Goal: Task Accomplishment & Management: Use online tool/utility

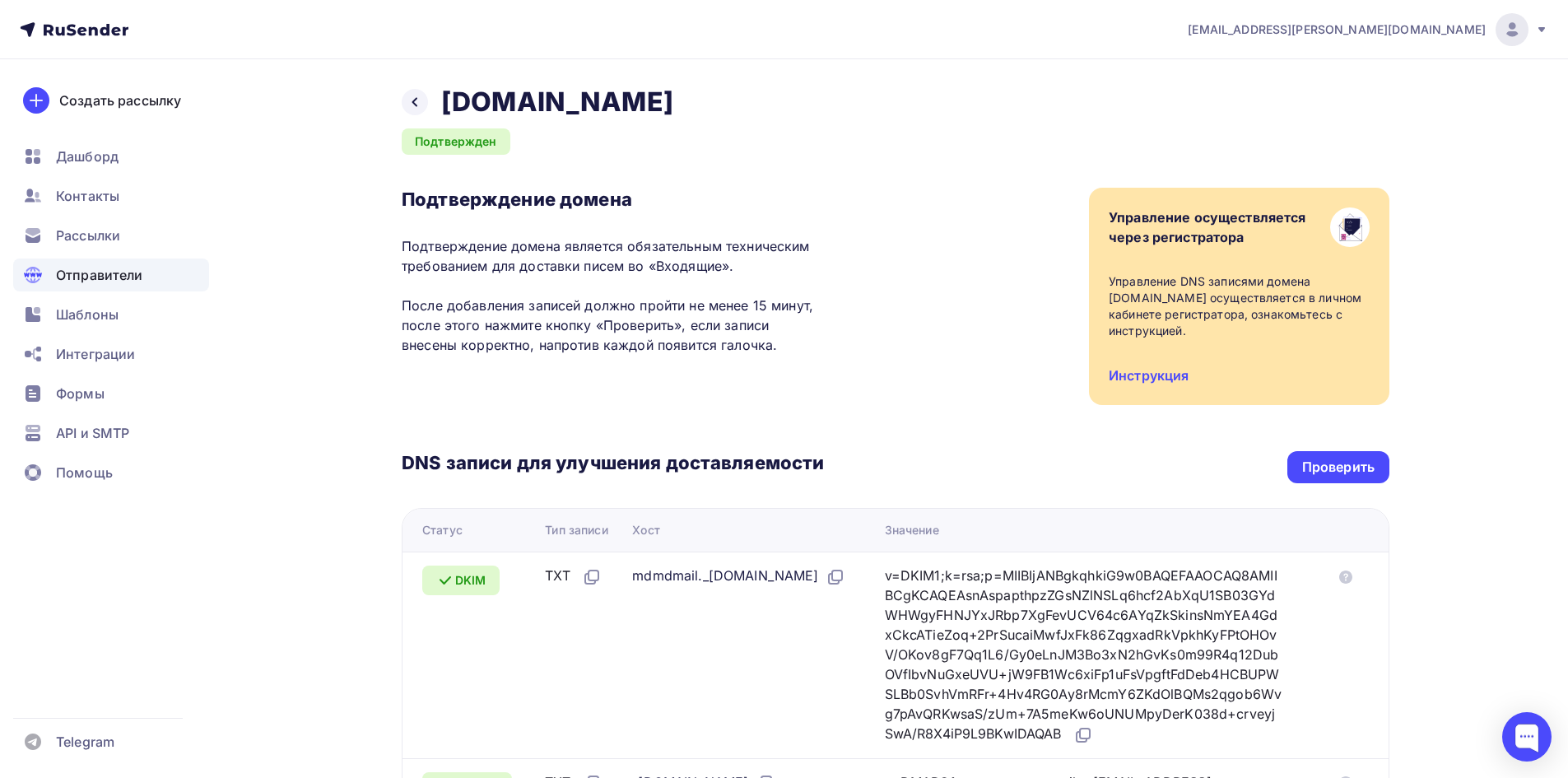
click at [415, 98] on icon at bounding box center [415, 102] width 13 height 13
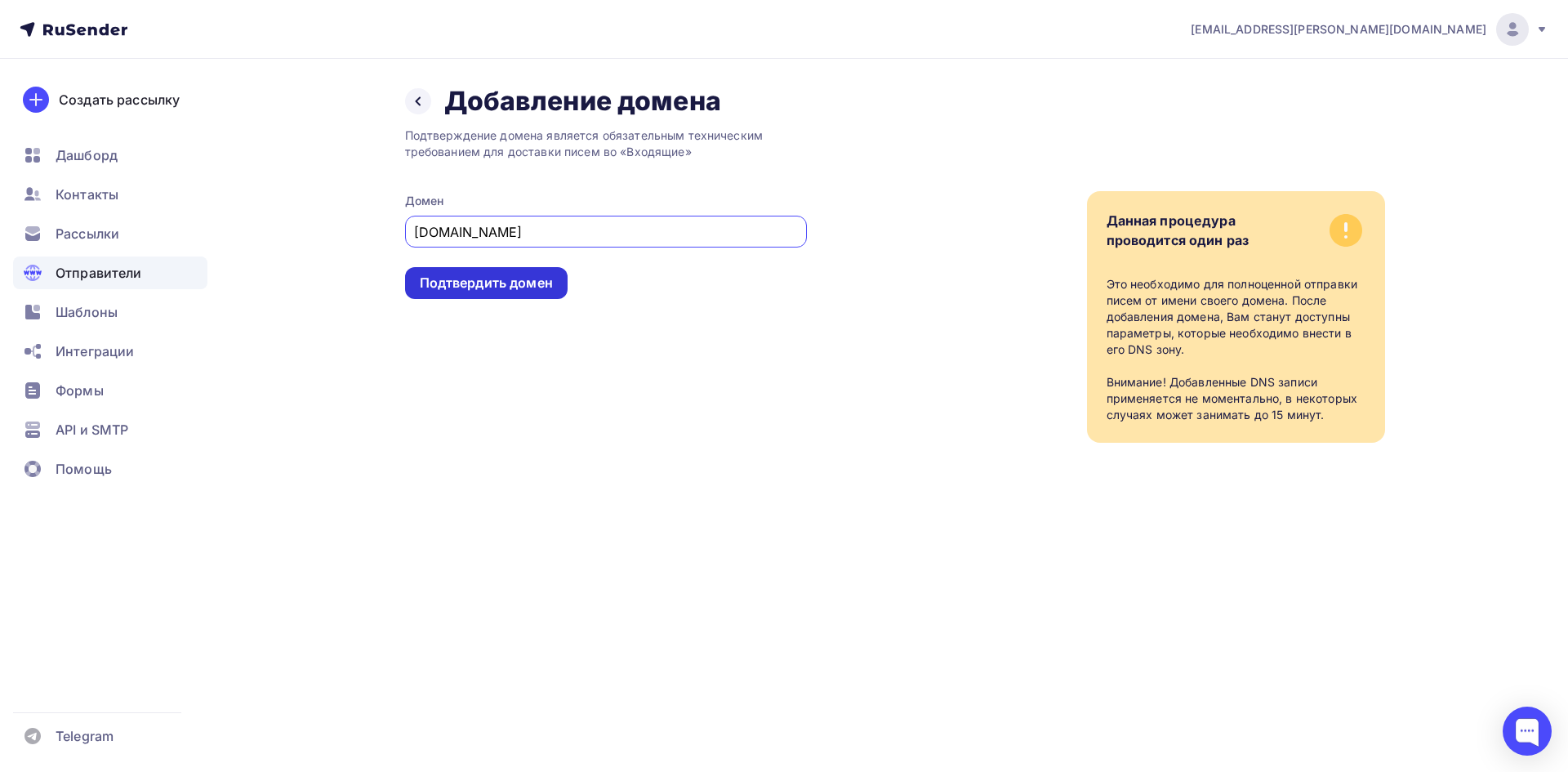
type input "gavrish.ru"
click at [435, 287] on div "Подтвердить домен" at bounding box center [487, 284] width 133 height 19
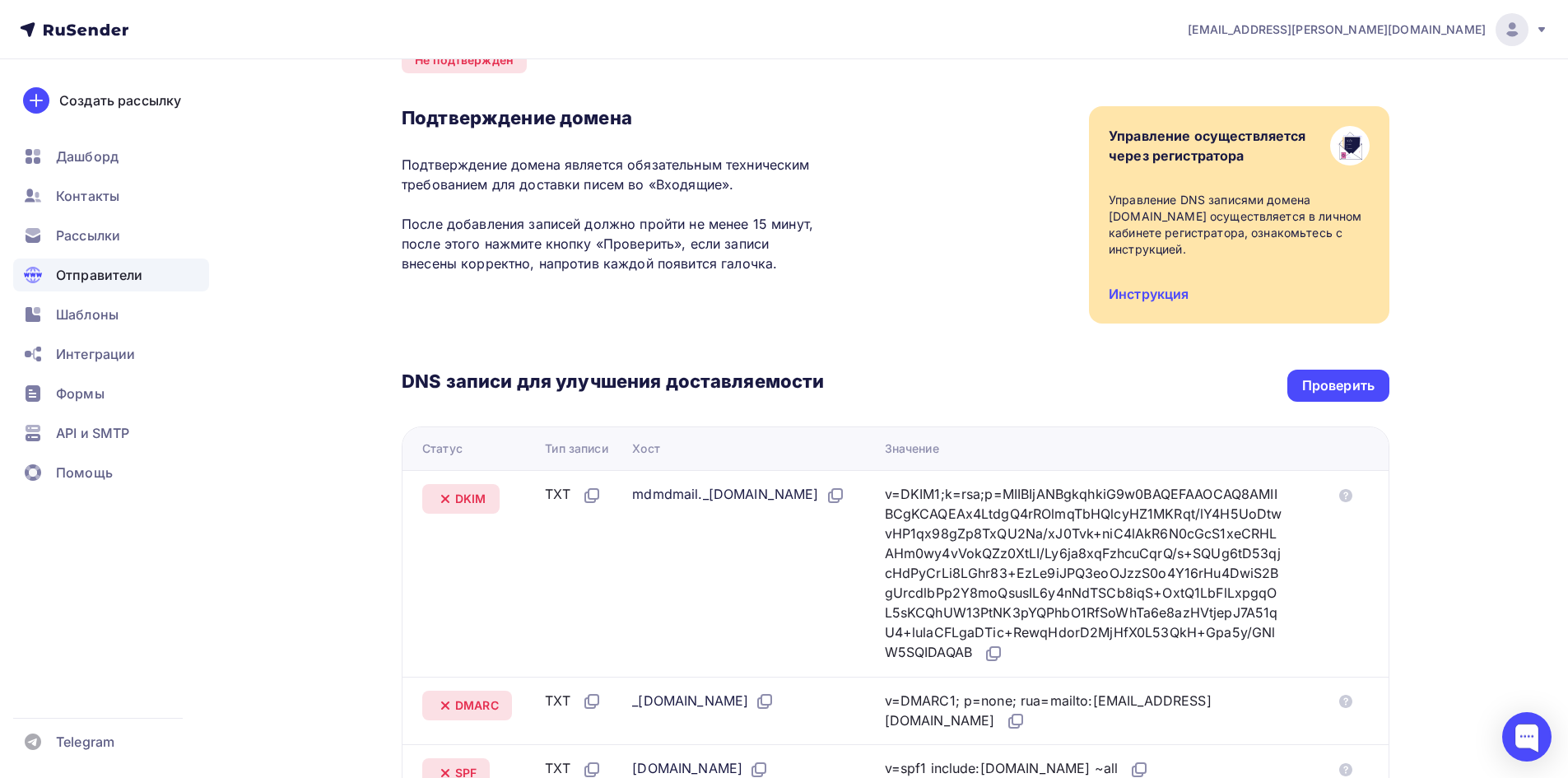
scroll to position [247, 0]
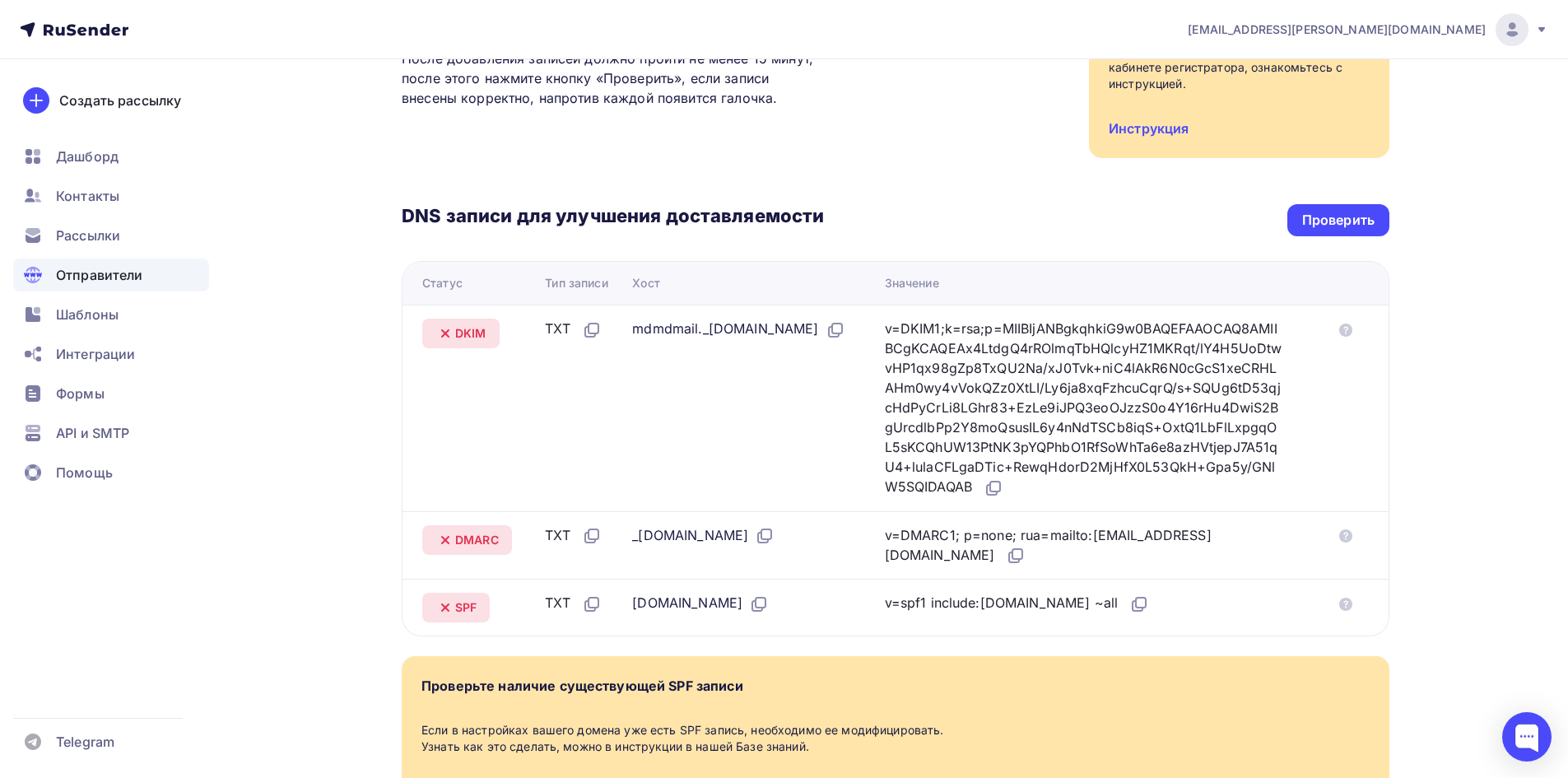
drag, startPoint x: 424, startPoint y: 532, endPoint x: 1317, endPoint y: 610, distance: 896.4
click at [1317, 610] on table "Статус Тип записи Хост Значение DKIM TXT mdmdmail._domainkey.gavrish.ru v=DKIM1…" at bounding box center [894, 448] width 987 height 376
copy table "Статус Тип записи Хост Значение DKIM TXT mdmdmail._domainkey.gavrish.ru v=DKIM1…"
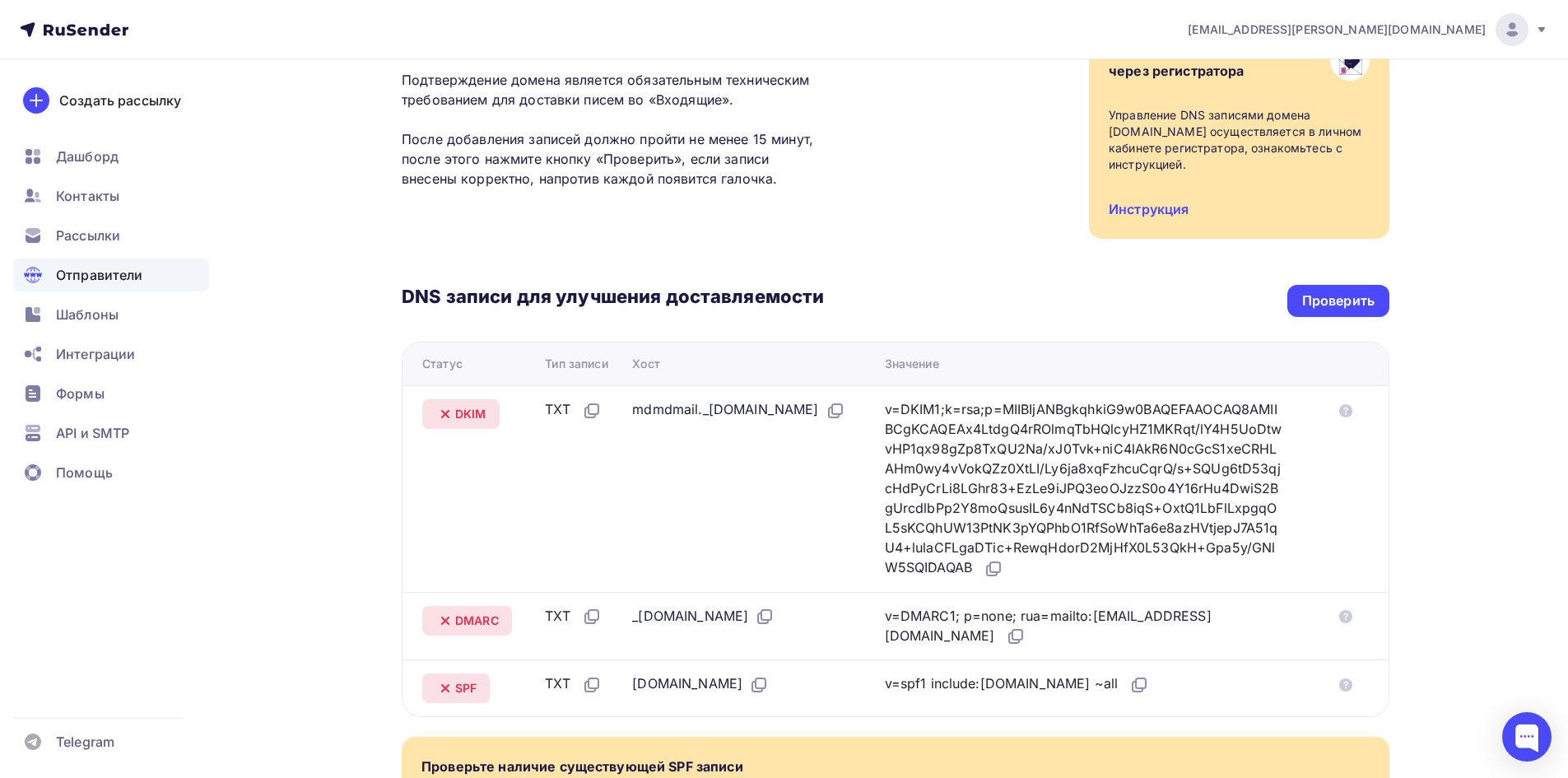
scroll to position [0, 0]
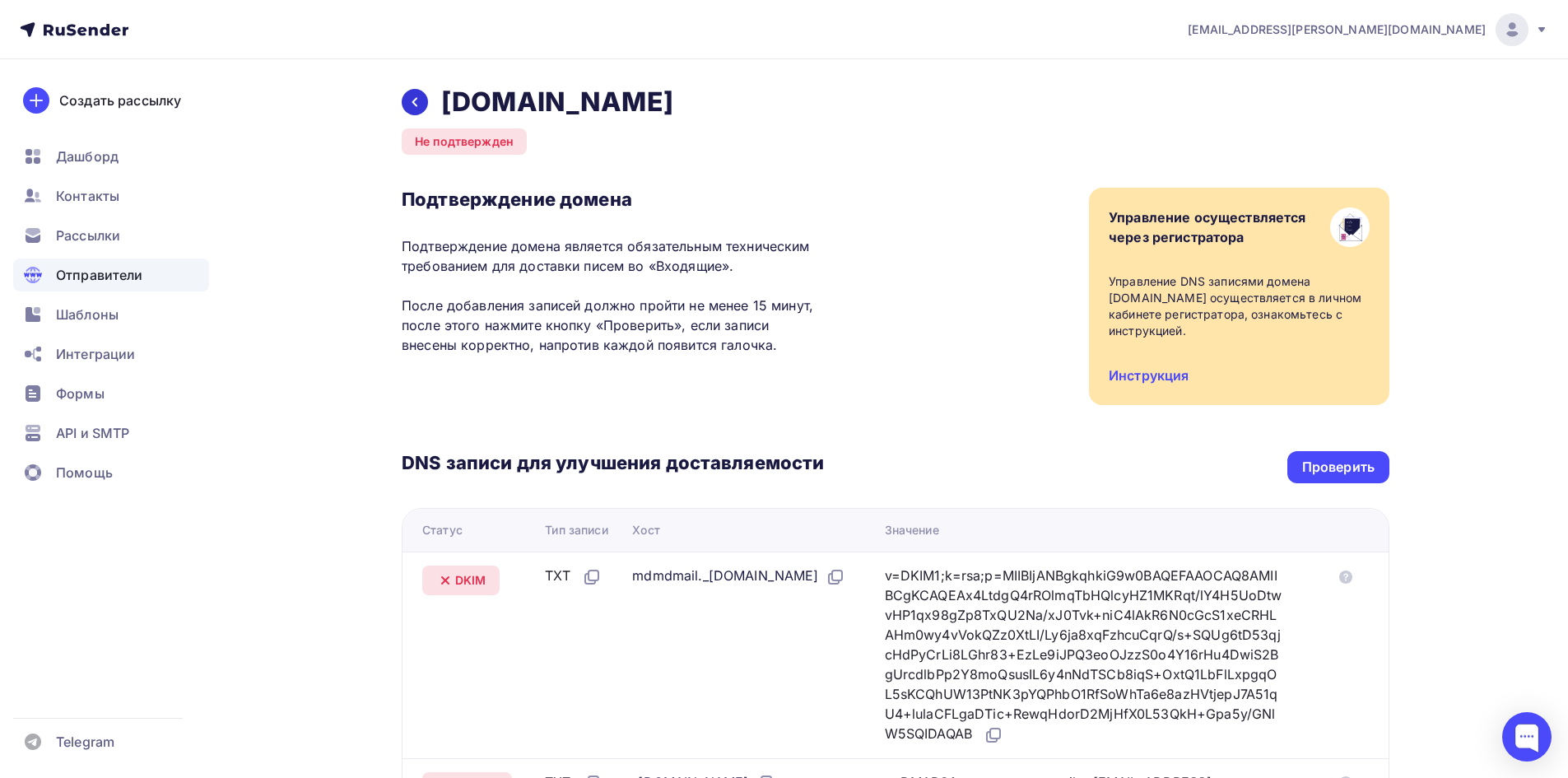
click at [412, 100] on icon at bounding box center [415, 102] width 13 height 13
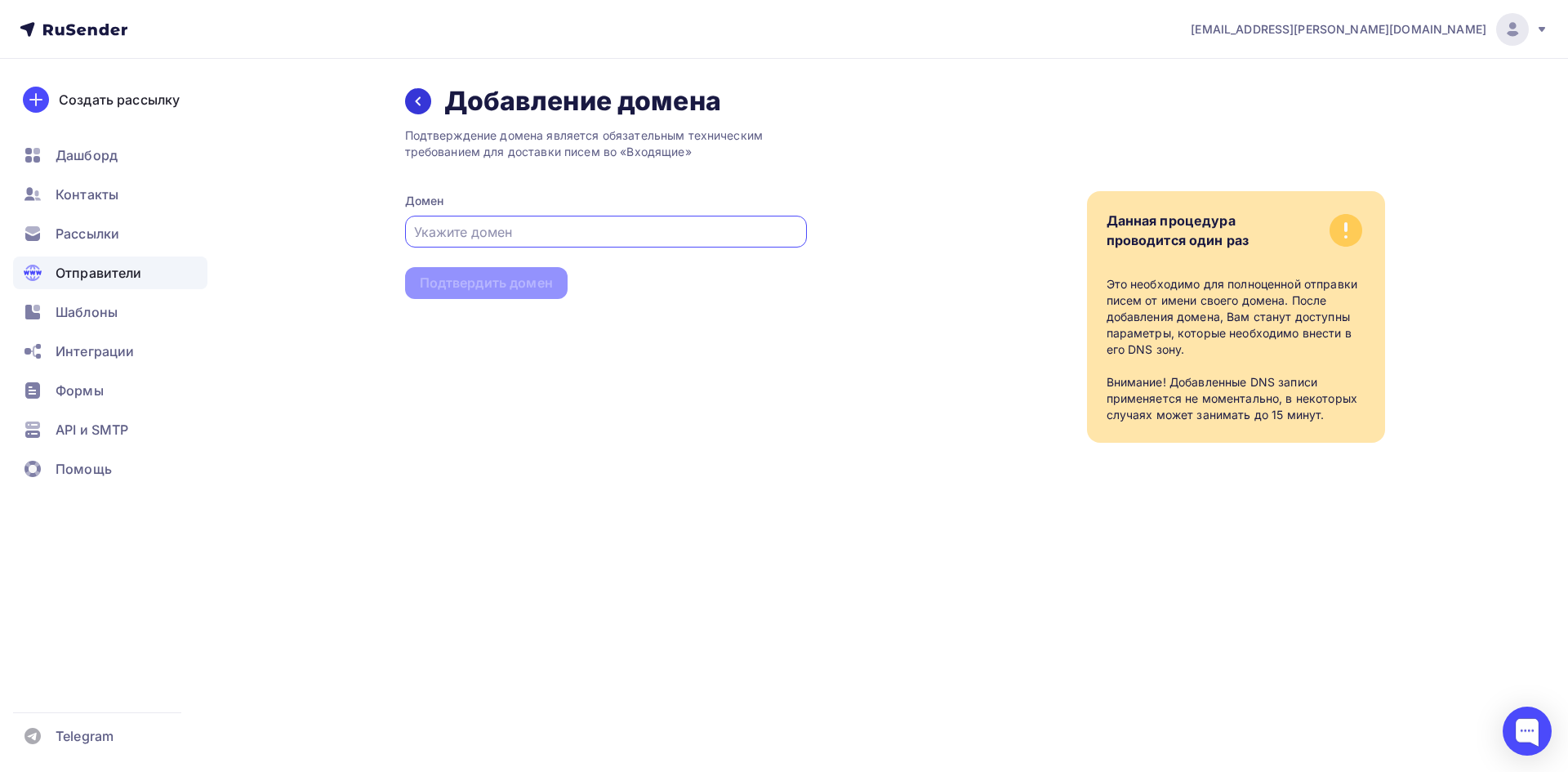
click at [415, 98] on icon at bounding box center [418, 101] width 13 height 13
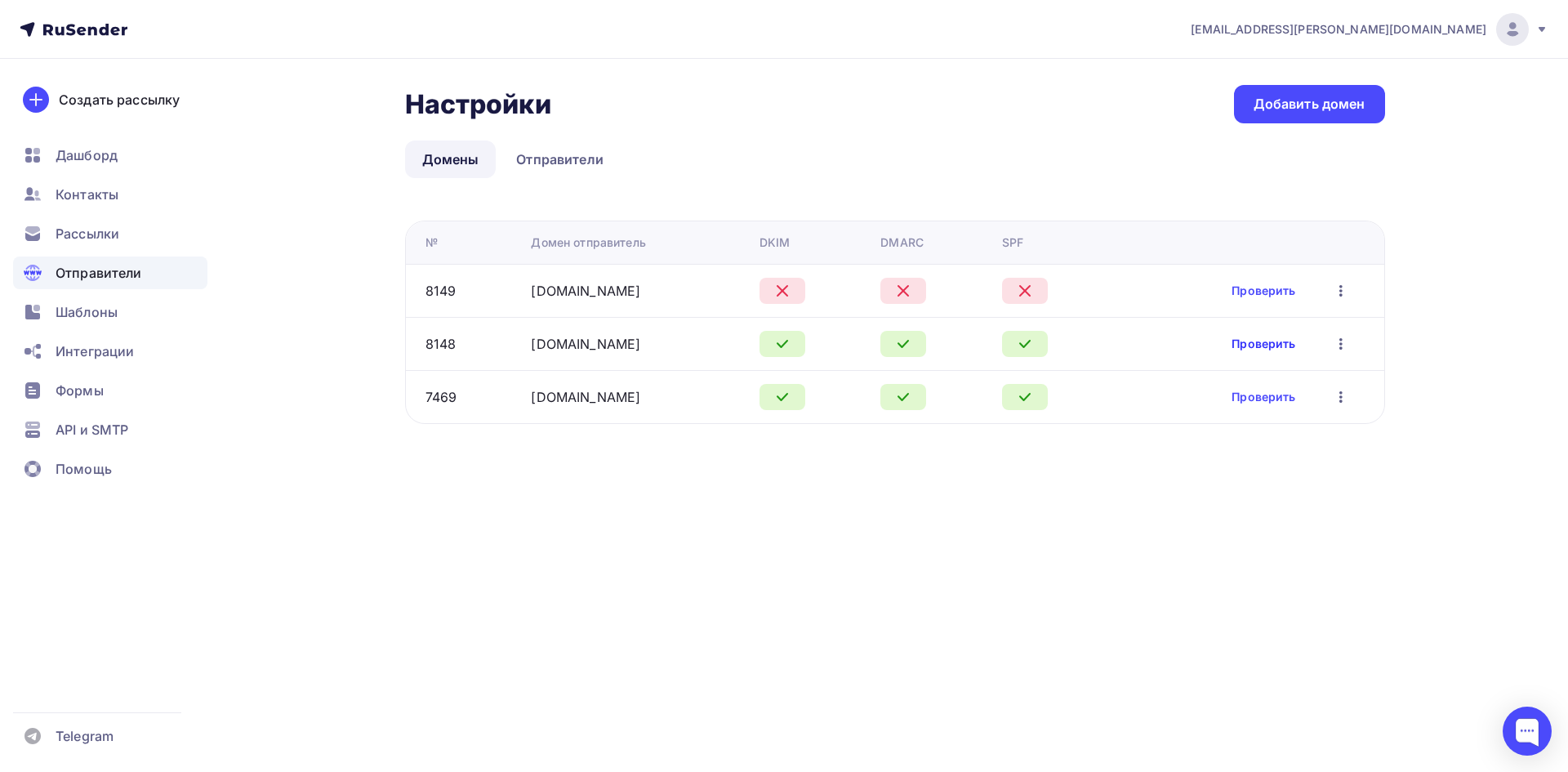
click at [1263, 348] on link "Проверить" at bounding box center [1264, 343] width 64 height 16
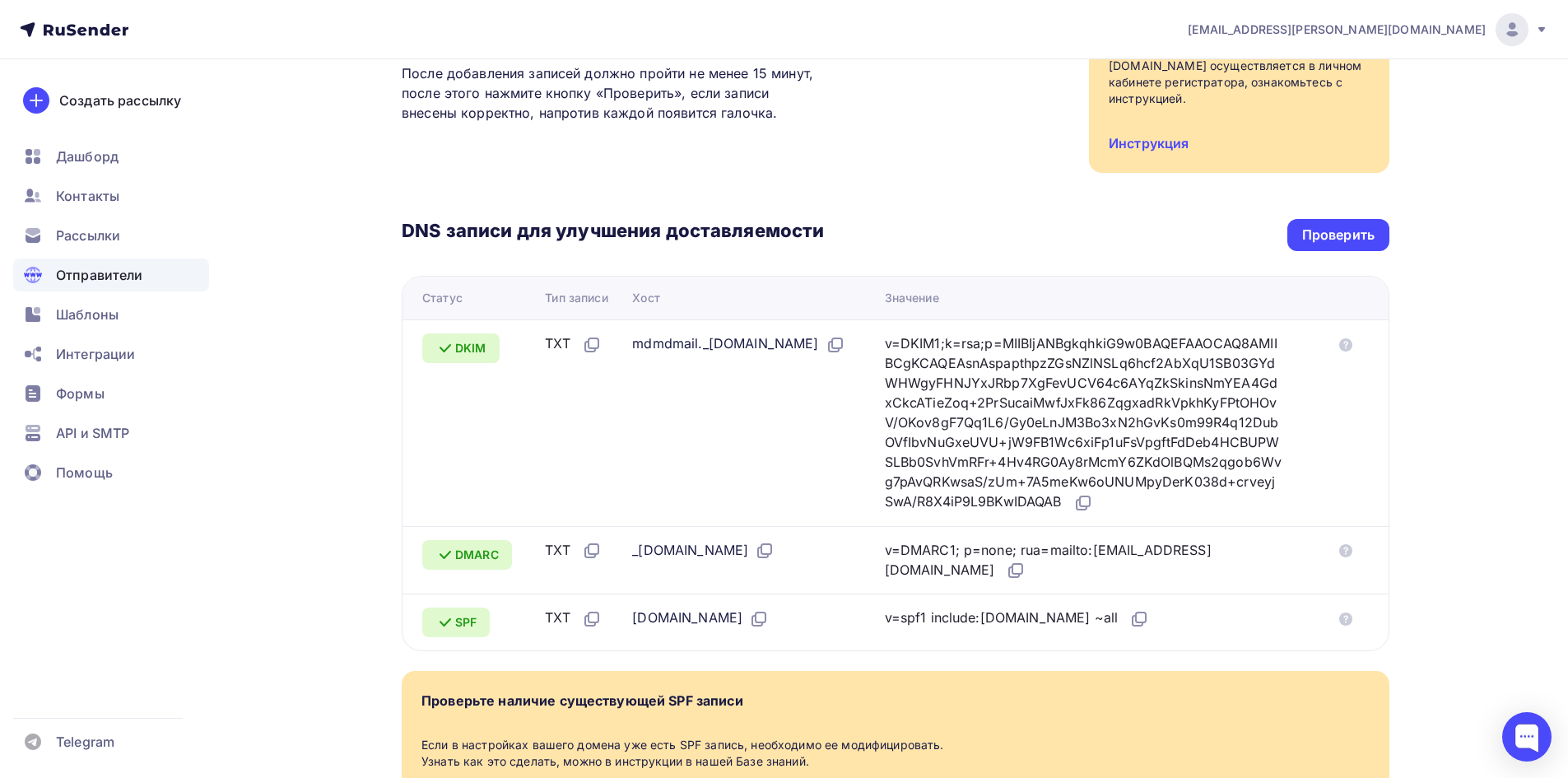
scroll to position [231, 0]
click at [1533, 744] on div at bounding box center [1527, 737] width 50 height 50
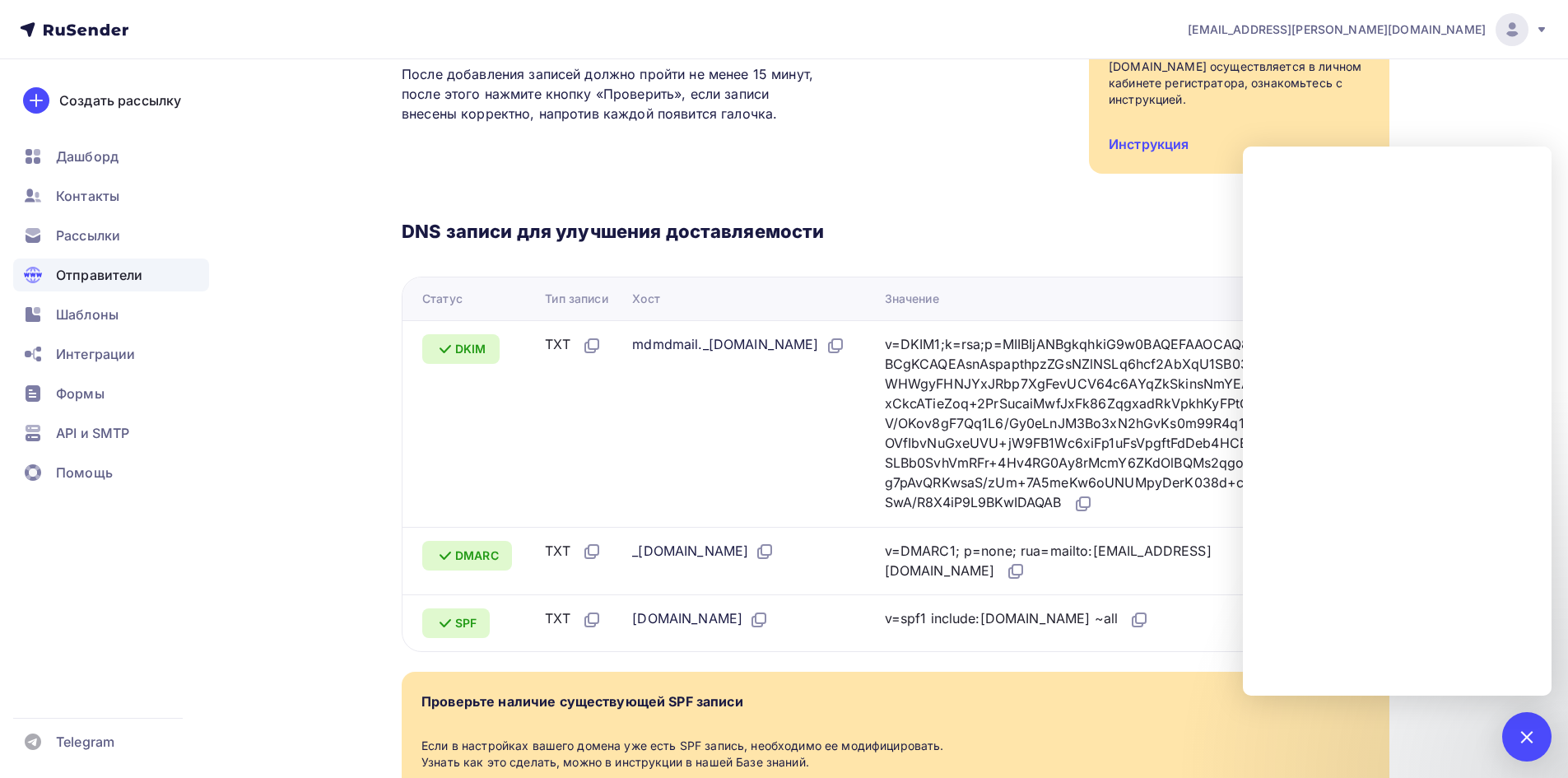
click at [1011, 168] on div "Подтверждение домена Подтверждение домена является обязательным техническим тре…" at bounding box center [894, 64] width 987 height 217
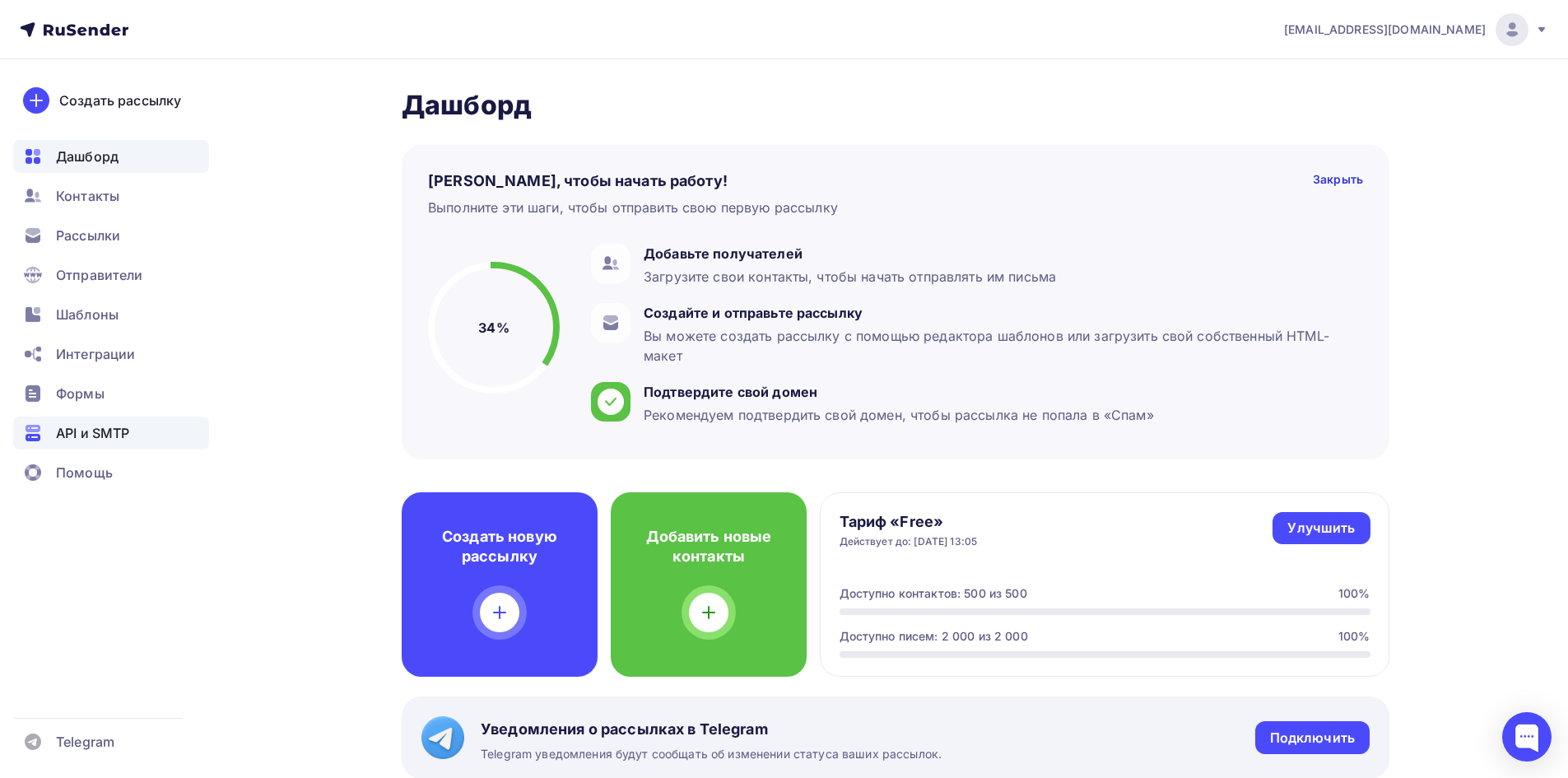
click at [92, 430] on span "API и SMTP" at bounding box center [93, 433] width 74 height 20
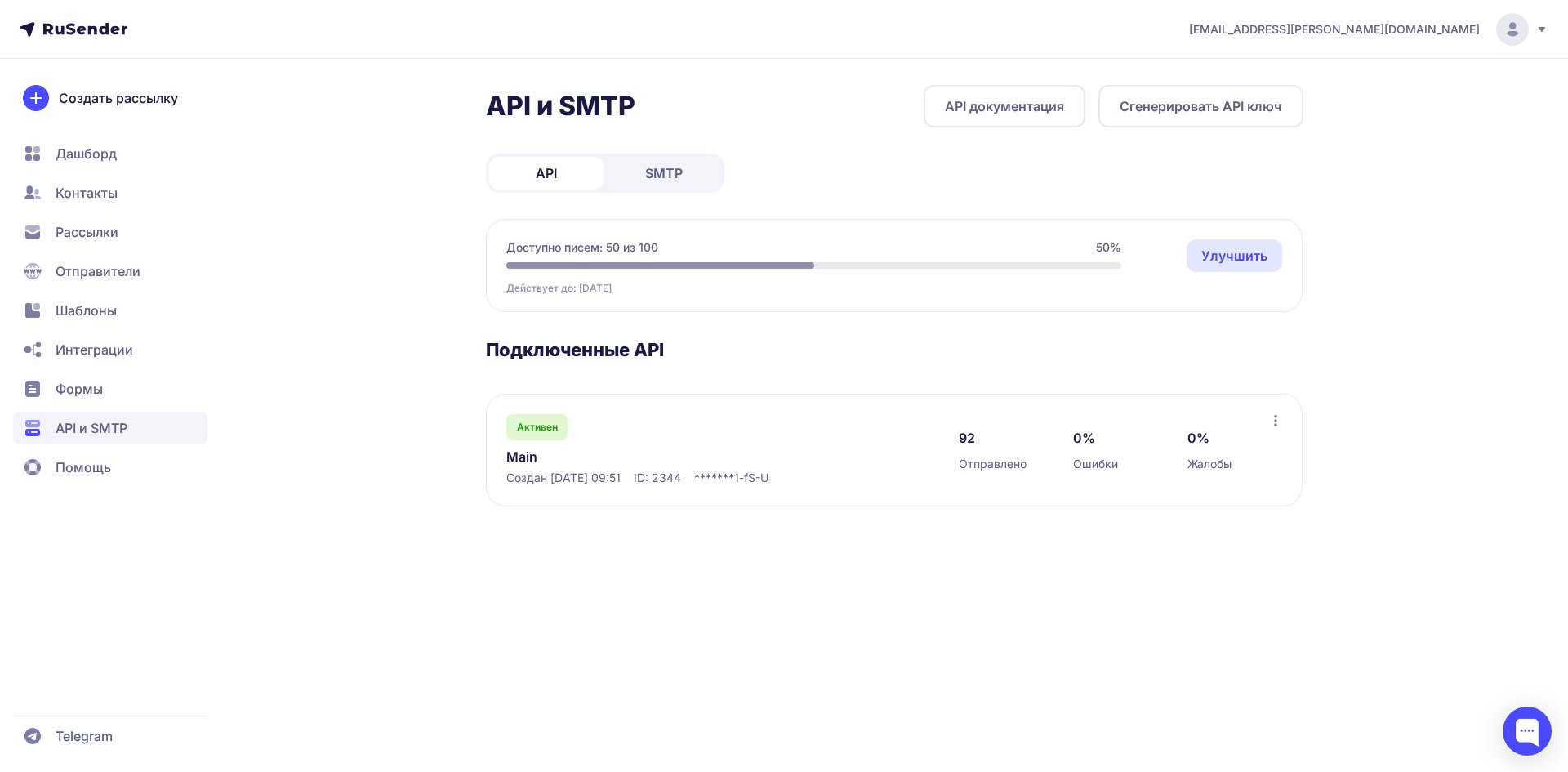
click at [1149, 111] on button "Сгенерировать API ключ" at bounding box center [1201, 106] width 205 height 43
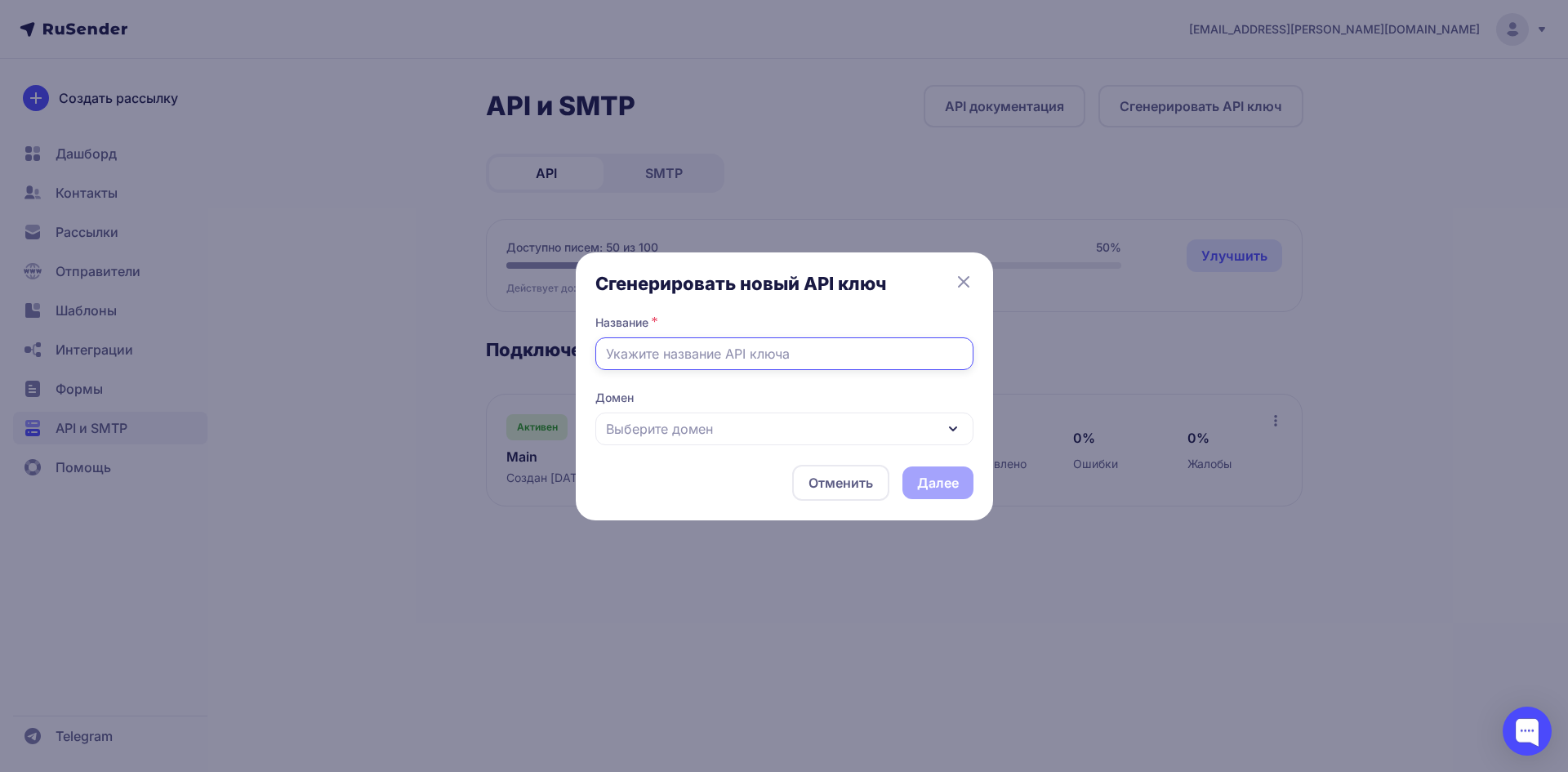
click at [765, 349] on input "text" at bounding box center [784, 354] width 378 height 32
type input "Gavrishprof"
click at [736, 418] on div "Выберите домен" at bounding box center [784, 429] width 378 height 32
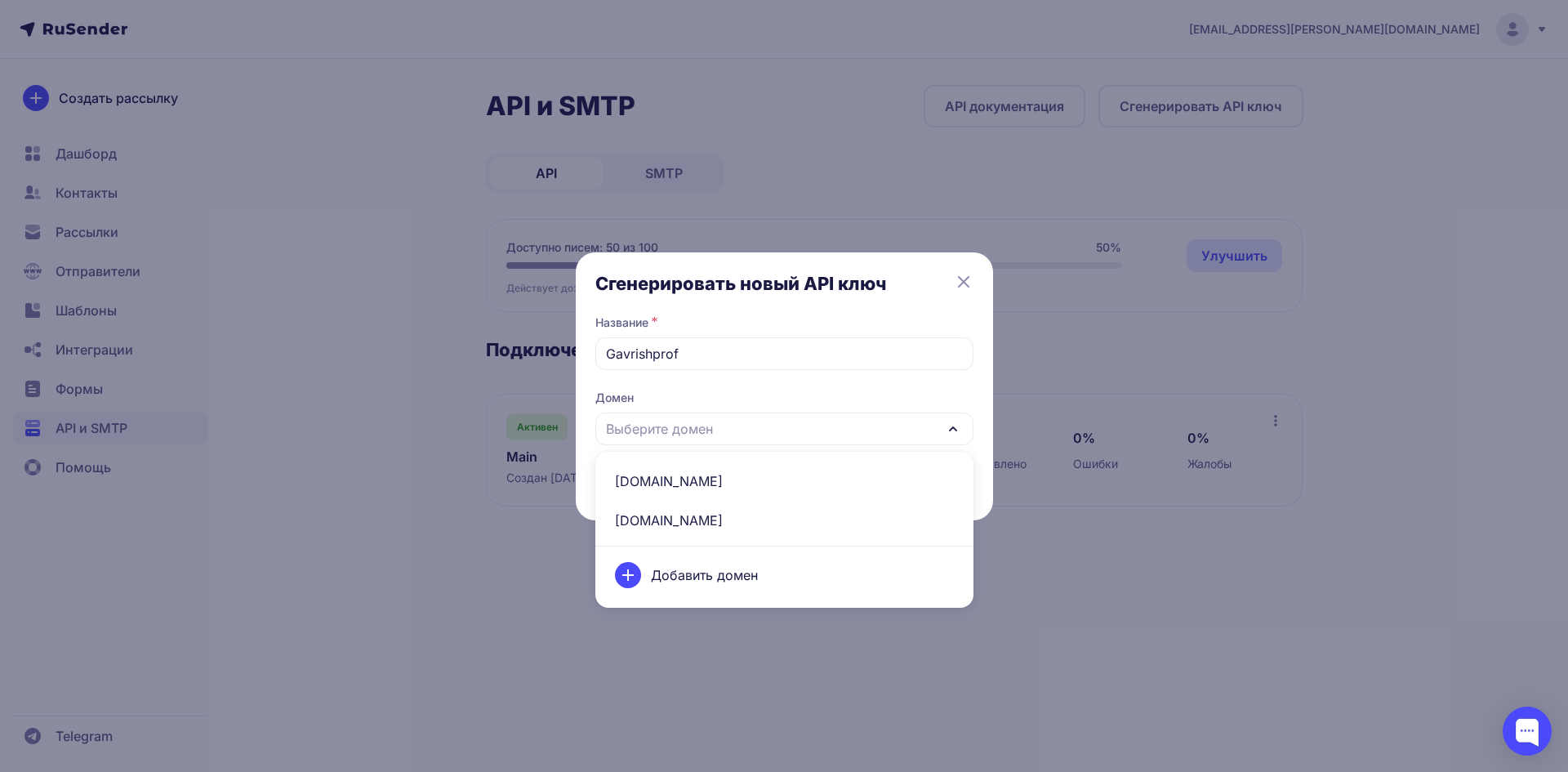
click at [690, 485] on span "gavrishprof.ru" at bounding box center [784, 481] width 359 height 39
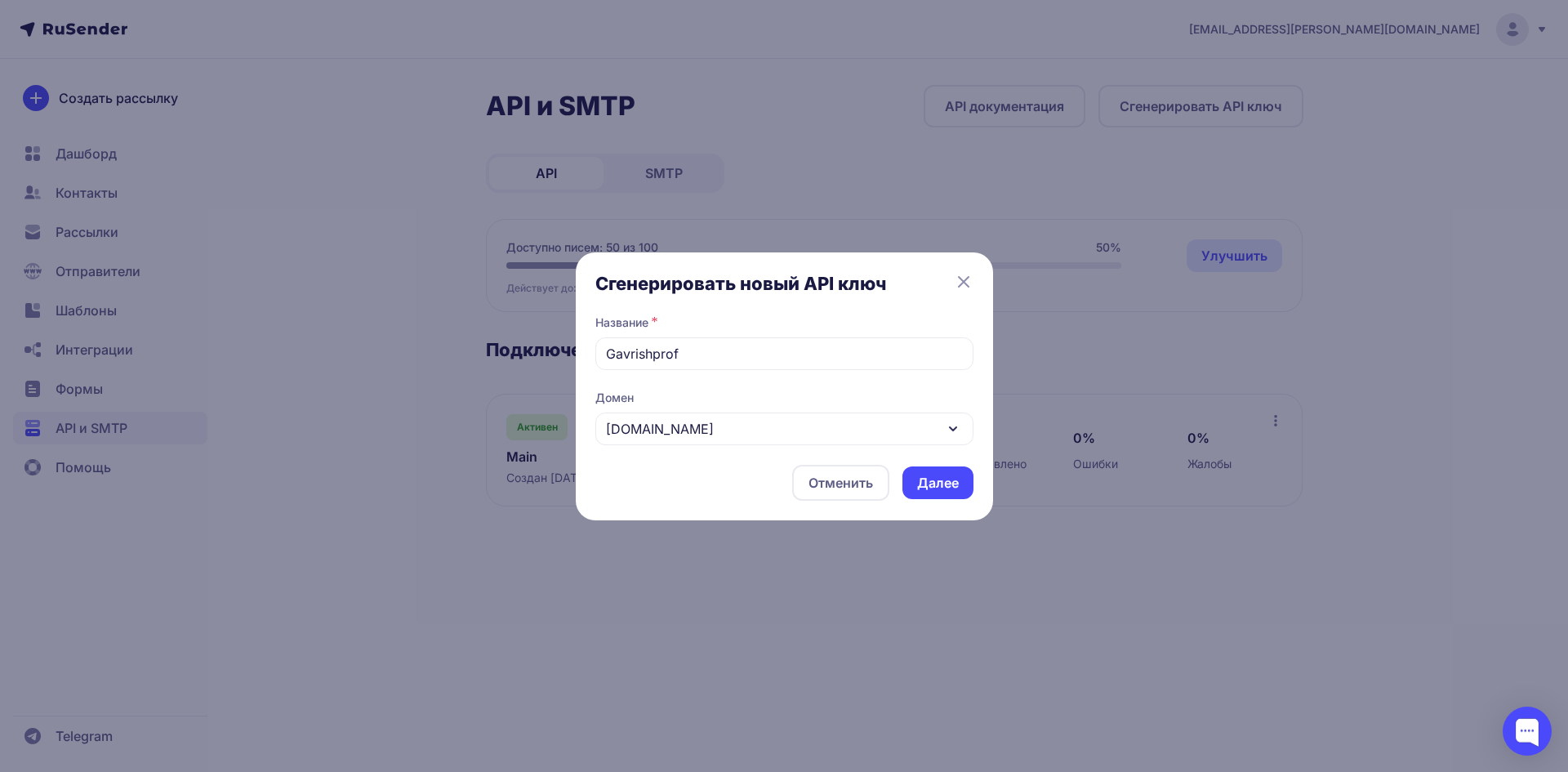
click at [930, 489] on button "Далее" at bounding box center [938, 483] width 71 height 32
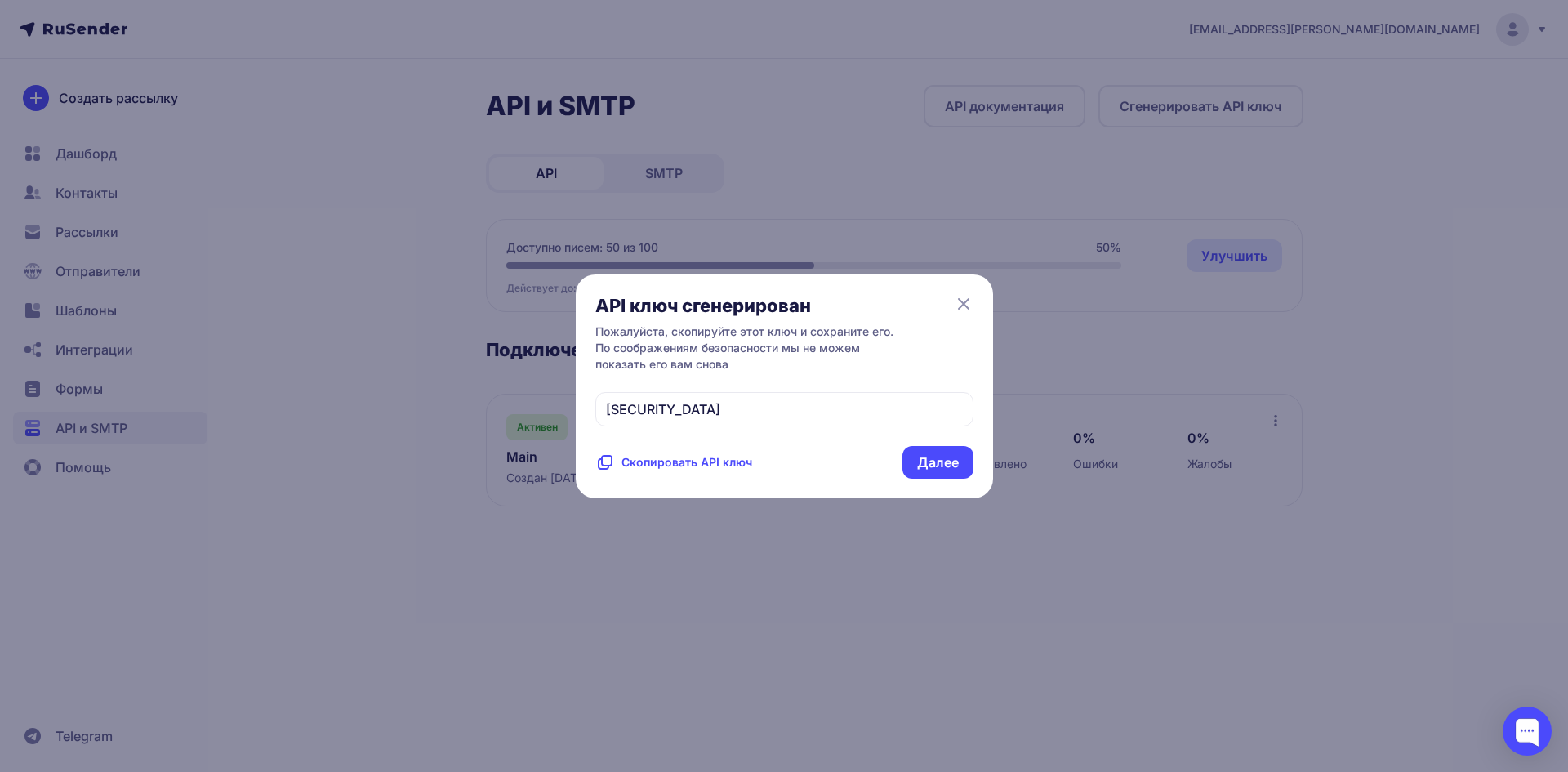
click at [673, 470] on span "Скопировать API ключ" at bounding box center [687, 462] width 131 height 16
click at [945, 479] on button "Далее" at bounding box center [938, 462] width 71 height 32
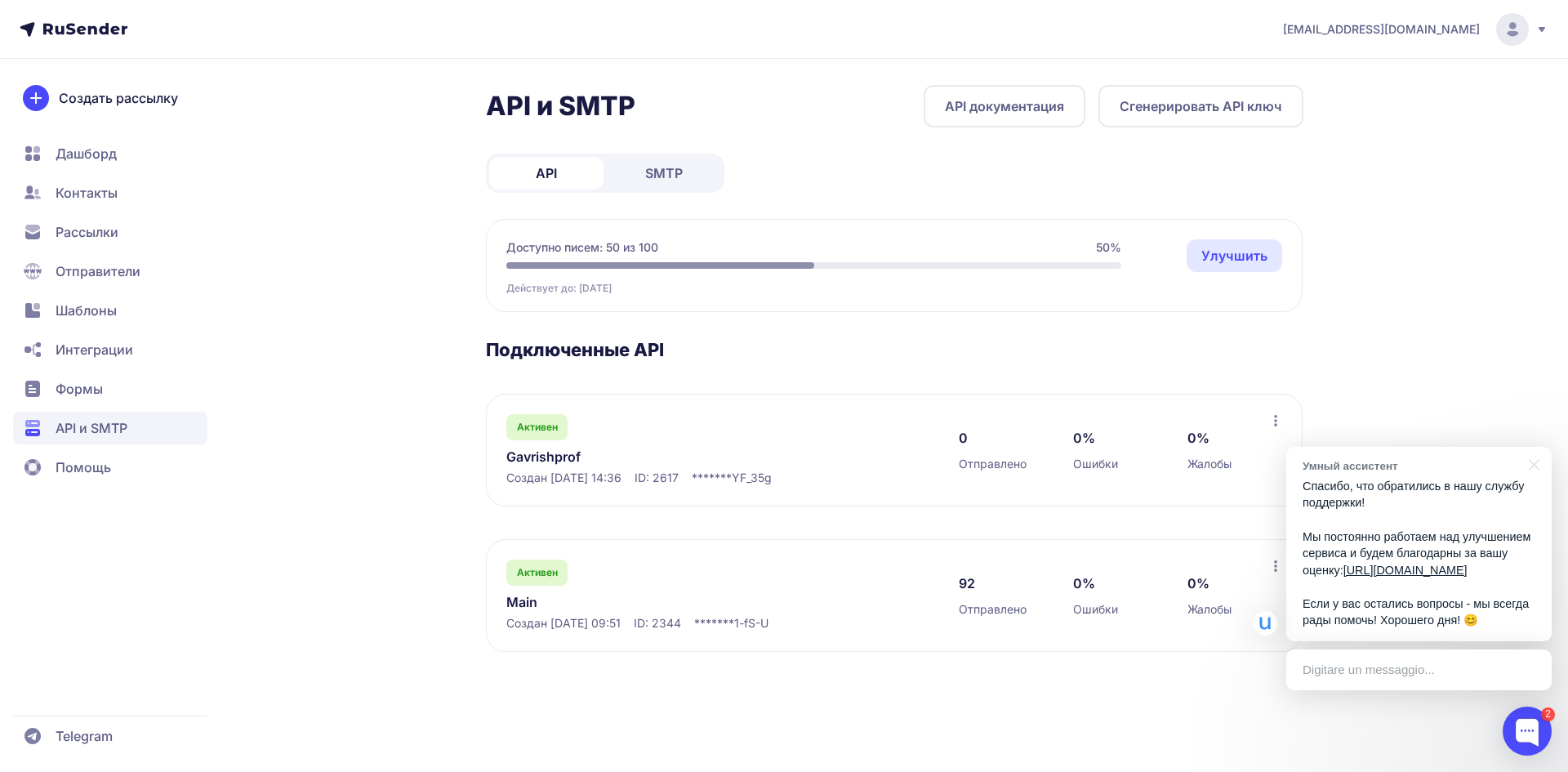
click at [1541, 23] on icon at bounding box center [1542, 29] width 13 height 13
click at [1337, 109] on span "[DEMOGRAPHIC_DATA]" at bounding box center [1380, 113] width 146 height 20
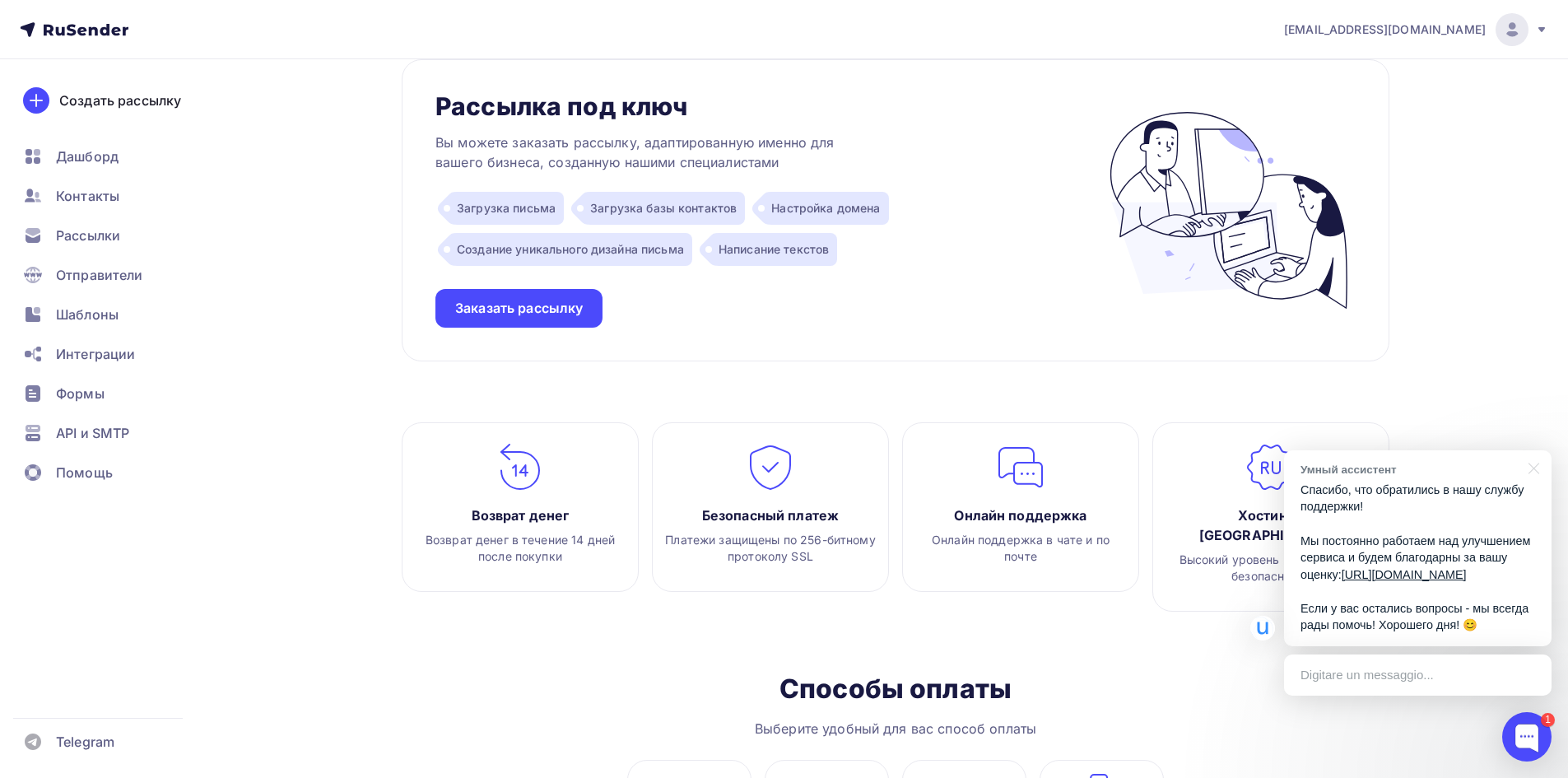
scroll to position [1764, 0]
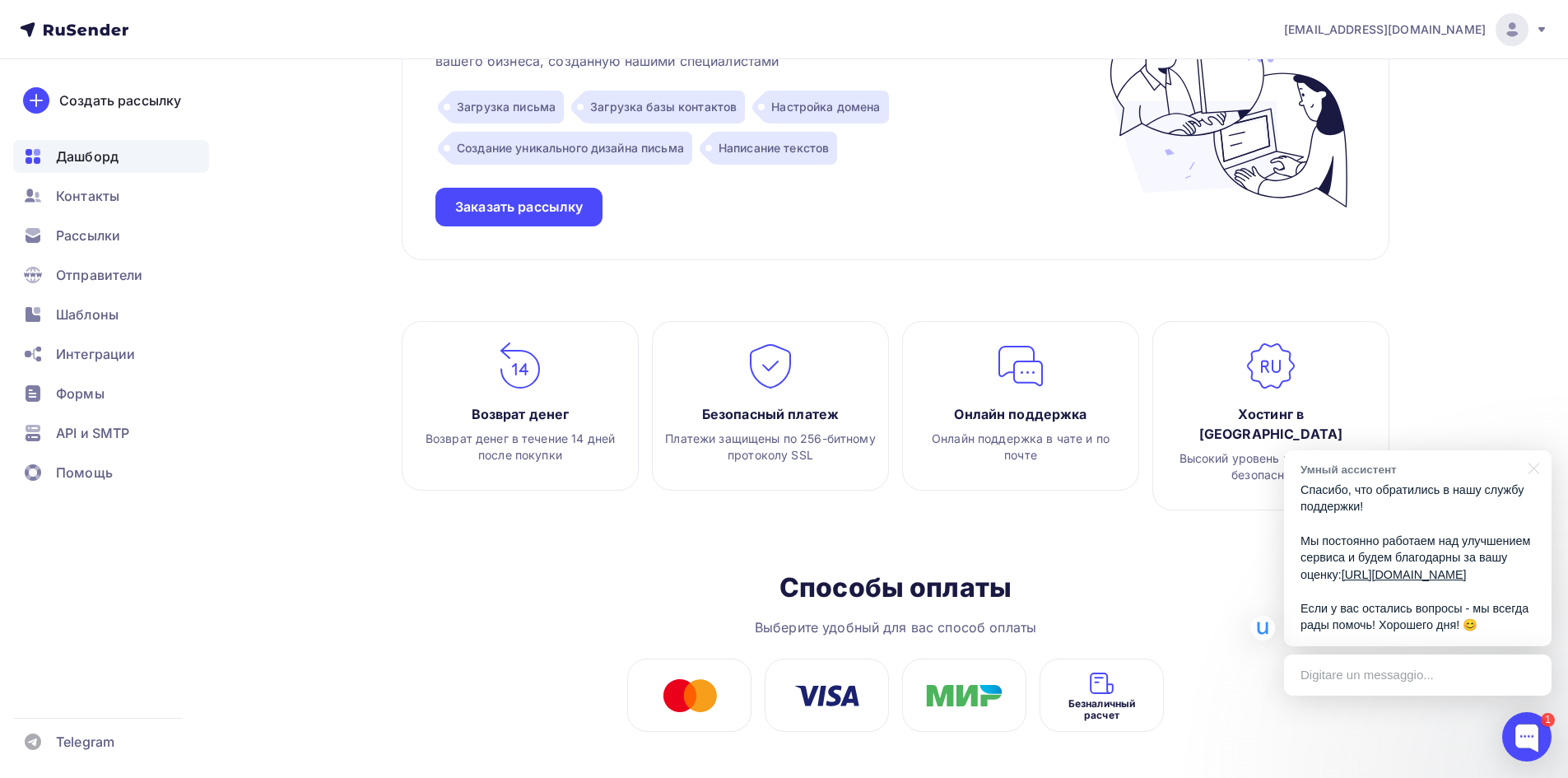
click at [75, 152] on span "Дашборд" at bounding box center [87, 156] width 62 height 20
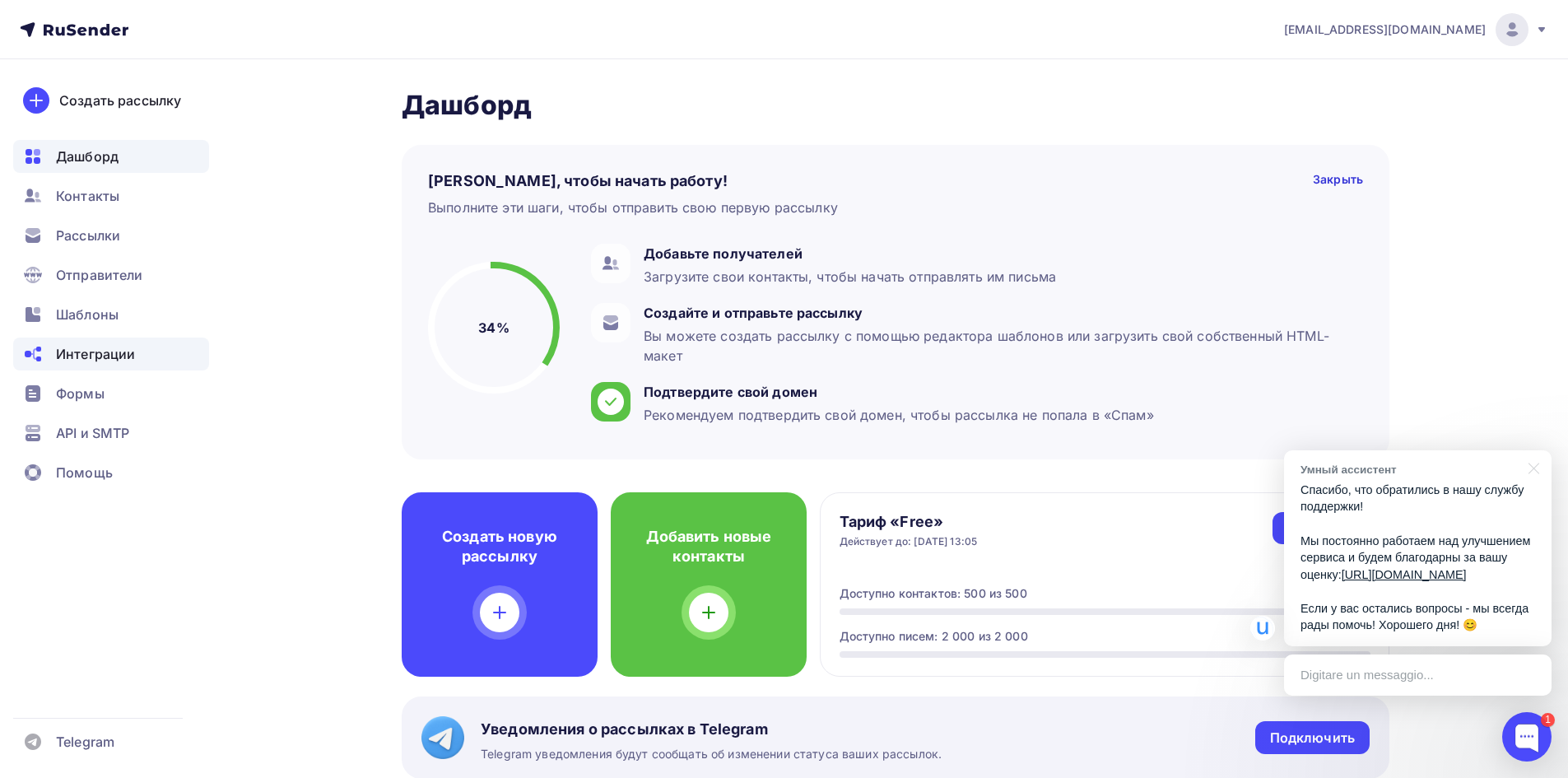
click at [75, 366] on div "Интеграции" at bounding box center [111, 354] width 196 height 32
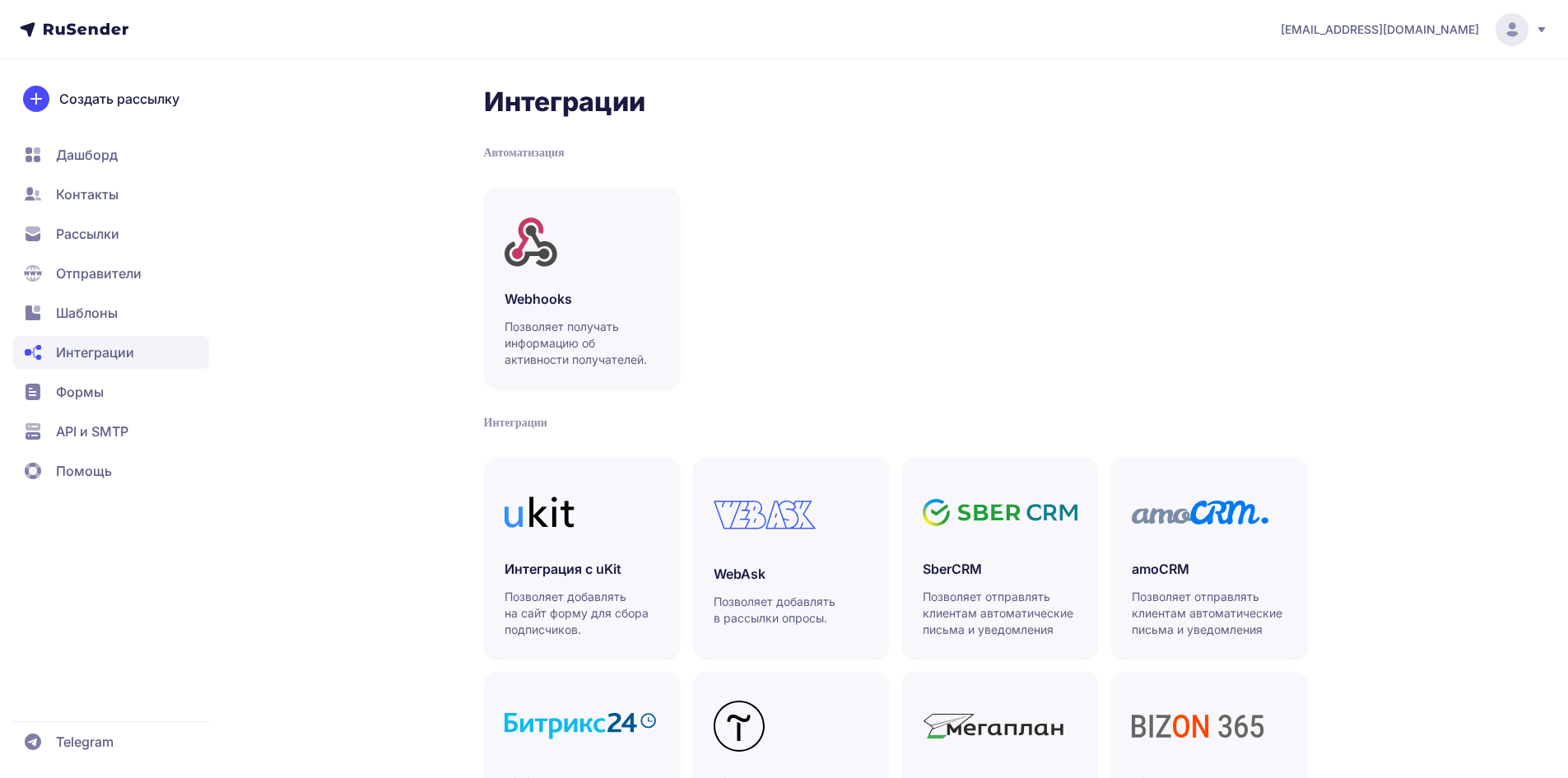
scroll to position [354, 0]
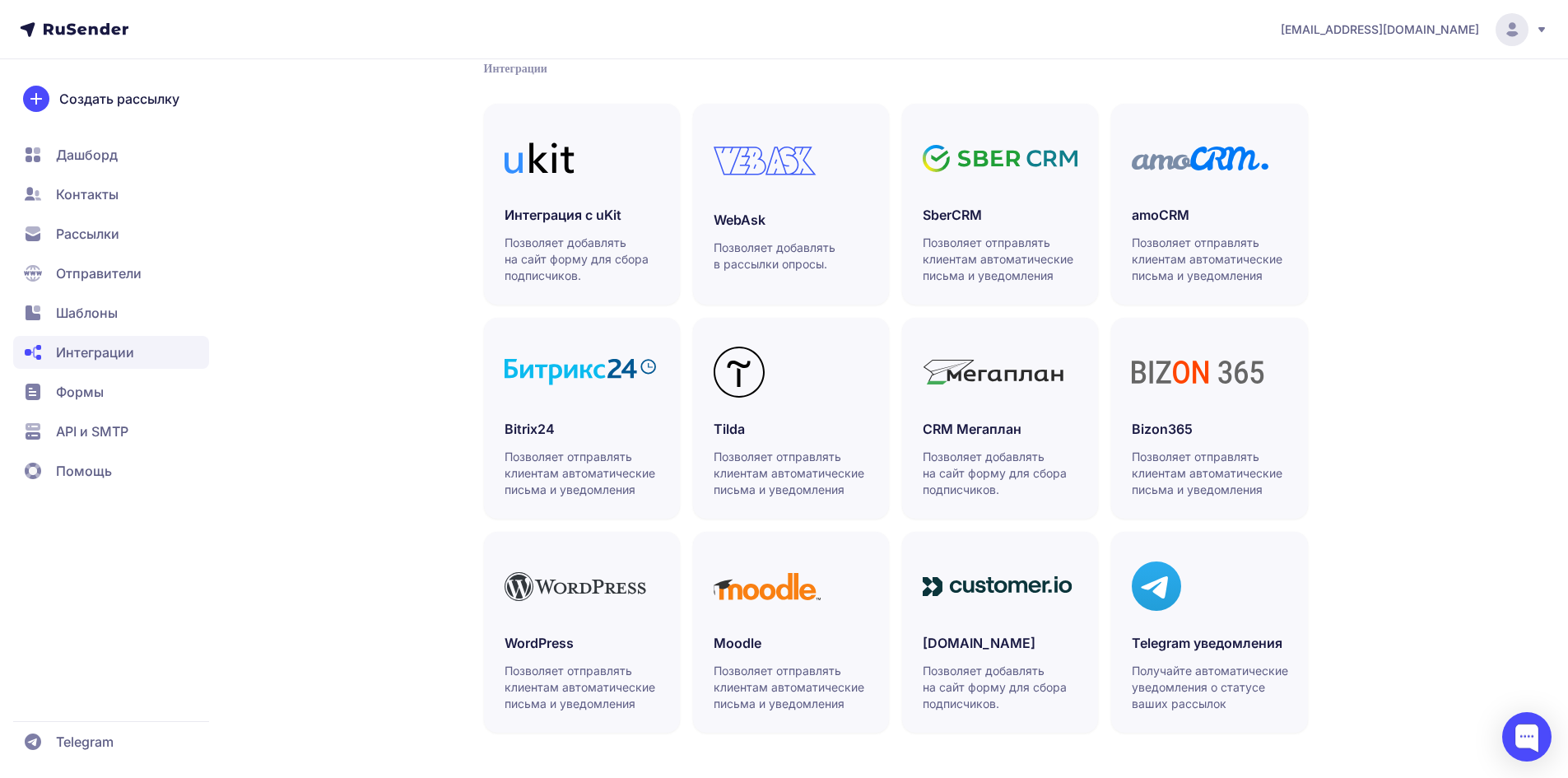
click at [81, 428] on span "API и SMTP" at bounding box center [93, 431] width 73 height 20
